Goal: Navigation & Orientation: Find specific page/section

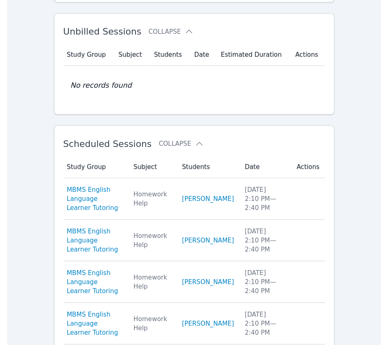
scroll to position [137, 0]
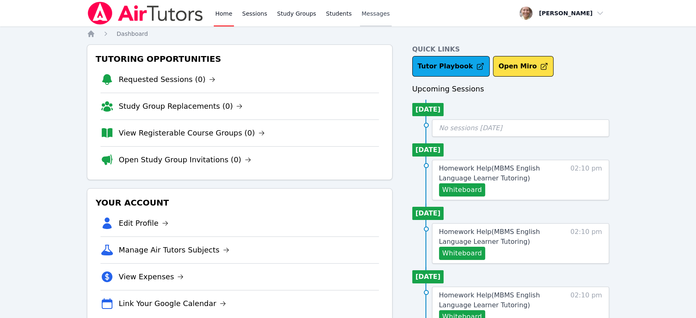
click at [369, 19] on link "Messages" at bounding box center [376, 13] width 32 height 26
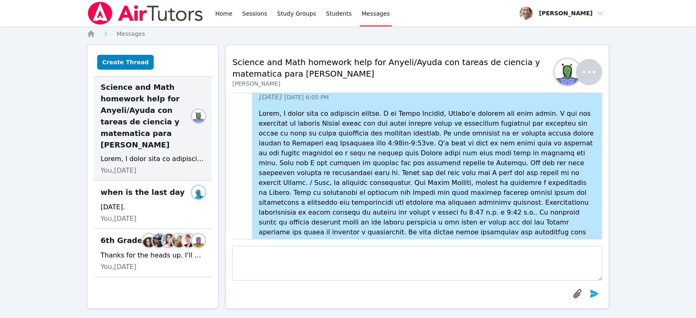
scroll to position [-59, 0]
